Goal: Task Accomplishment & Management: Use online tool/utility

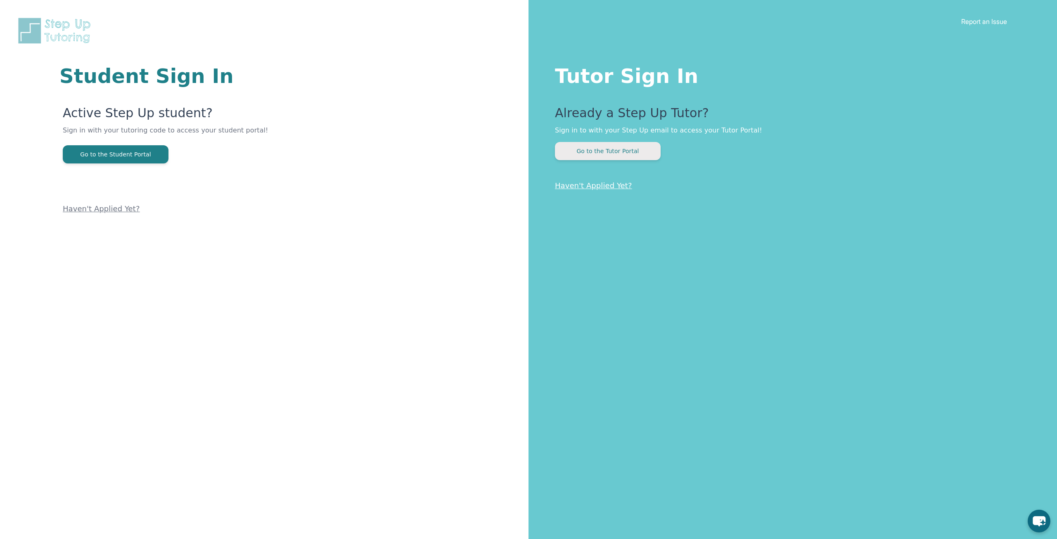
click at [634, 156] on button "Go to the Tutor Portal" at bounding box center [608, 151] width 106 height 18
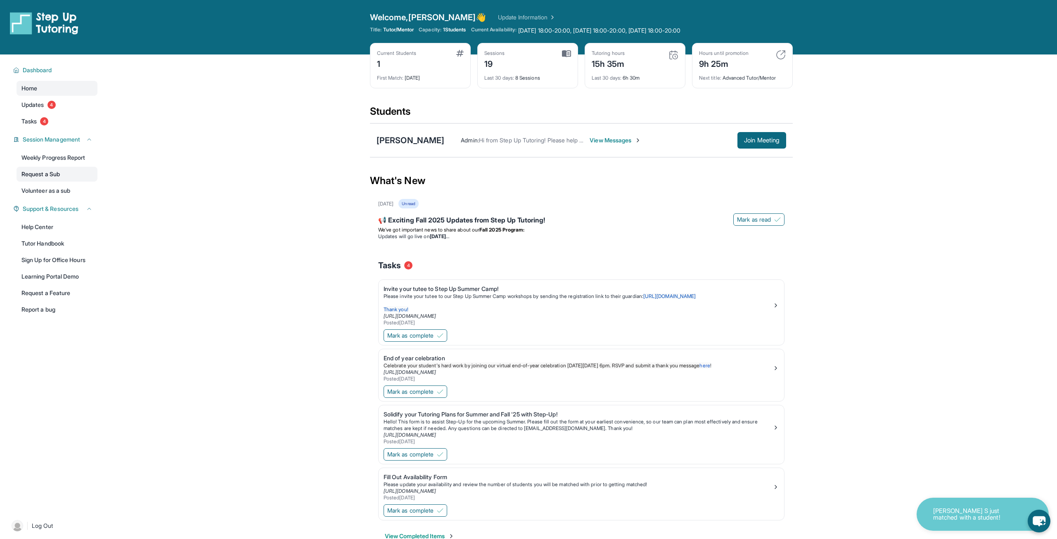
click at [66, 178] on link "Request a Sub" at bounding box center [57, 174] width 81 height 15
click at [753, 78] on div "Next title : Advanced Tutor/Mentor" at bounding box center [742, 76] width 87 height 12
click at [751, 136] on button "Join Meeting" at bounding box center [761, 140] width 49 height 17
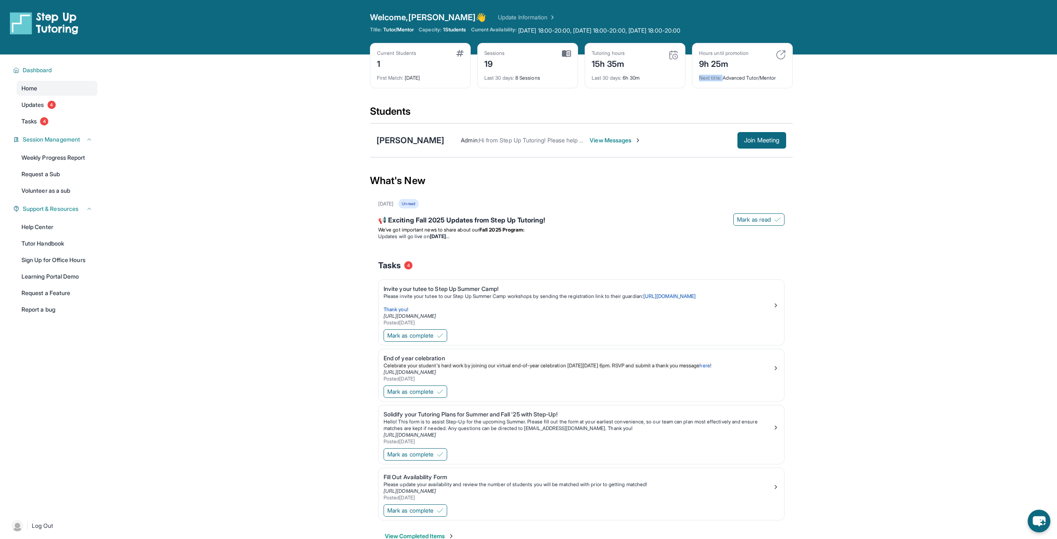
click at [641, 141] on img at bounding box center [637, 140] width 7 height 7
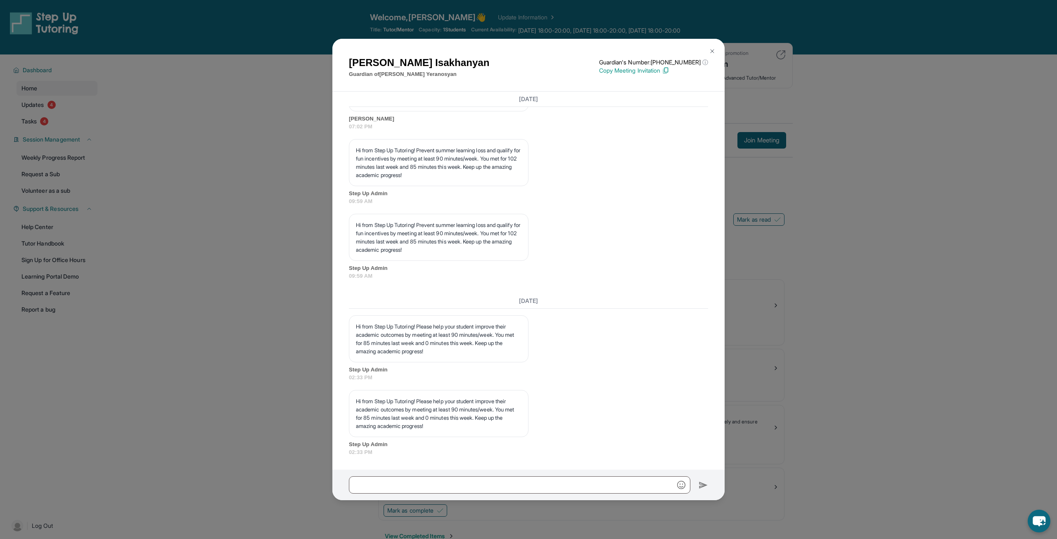
scroll to position [2934, 0]
click at [535, 473] on div at bounding box center [528, 485] width 392 height 31
drag, startPoint x: 500, startPoint y: 466, endPoint x: 498, endPoint y: 478, distance: 12.6
click at [500, 468] on div "July 9, 2025 <p>**New Step Up Tutoring Match Chat**: Hi Anna! This is the start…" at bounding box center [528, 281] width 392 height 378
click at [498, 478] on input "text" at bounding box center [519, 484] width 341 height 17
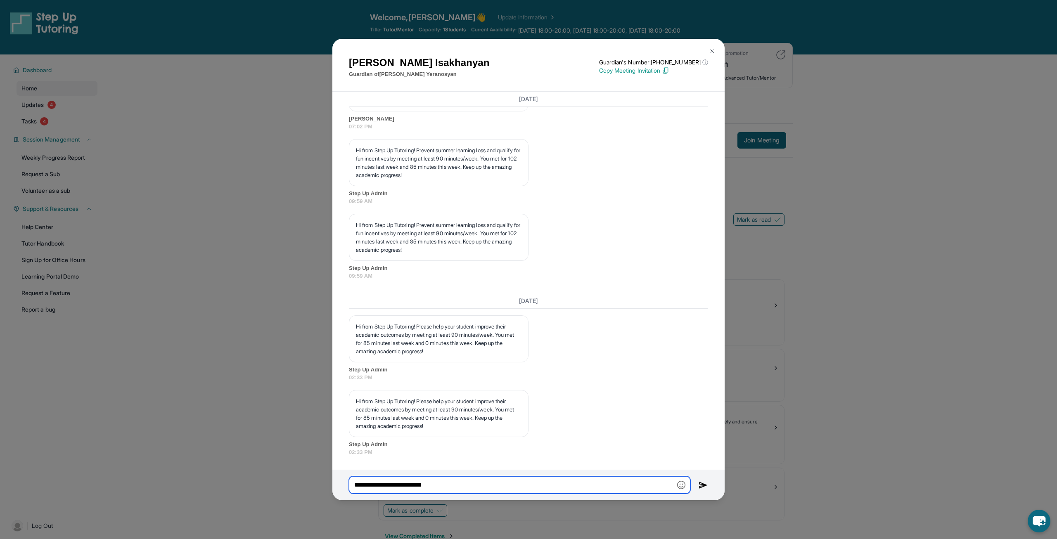
type input "**********"
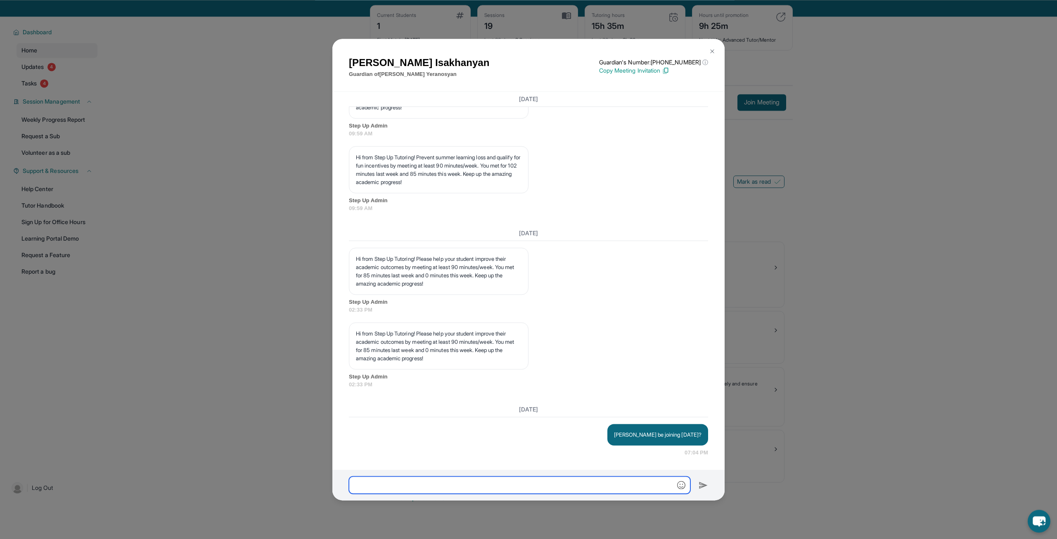
scroll to position [42, 0]
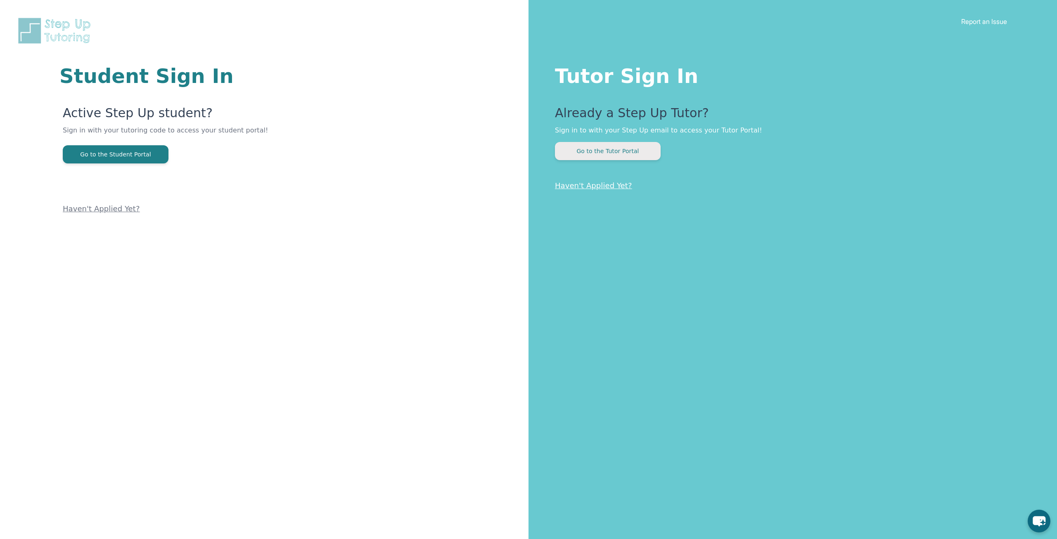
click at [627, 155] on button "Go to the Tutor Portal" at bounding box center [608, 151] width 106 height 18
